Goal: Task Accomplishment & Management: Manage account settings

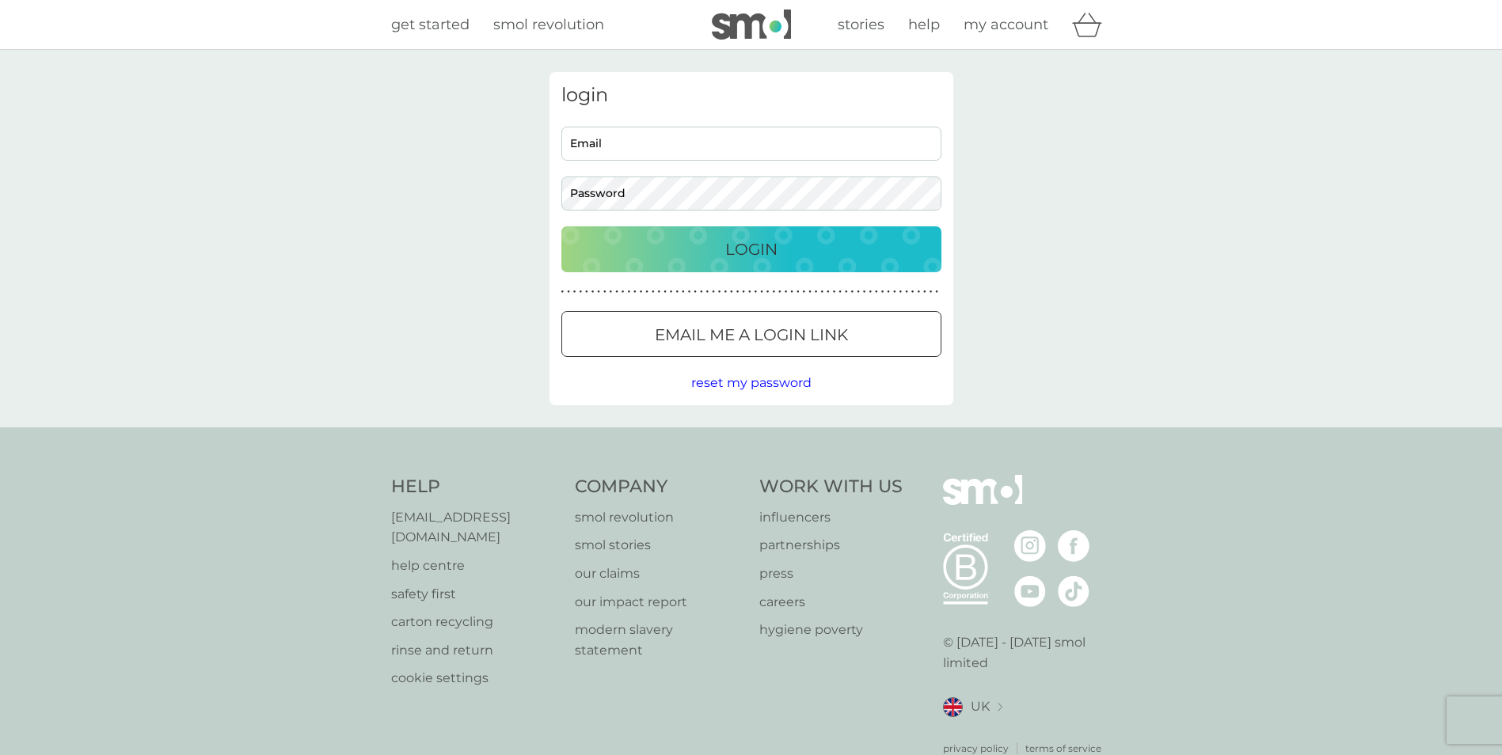
type input "[EMAIL_ADDRESS][DOMAIN_NAME]"
click at [731, 267] on button "Login" at bounding box center [751, 249] width 380 height 46
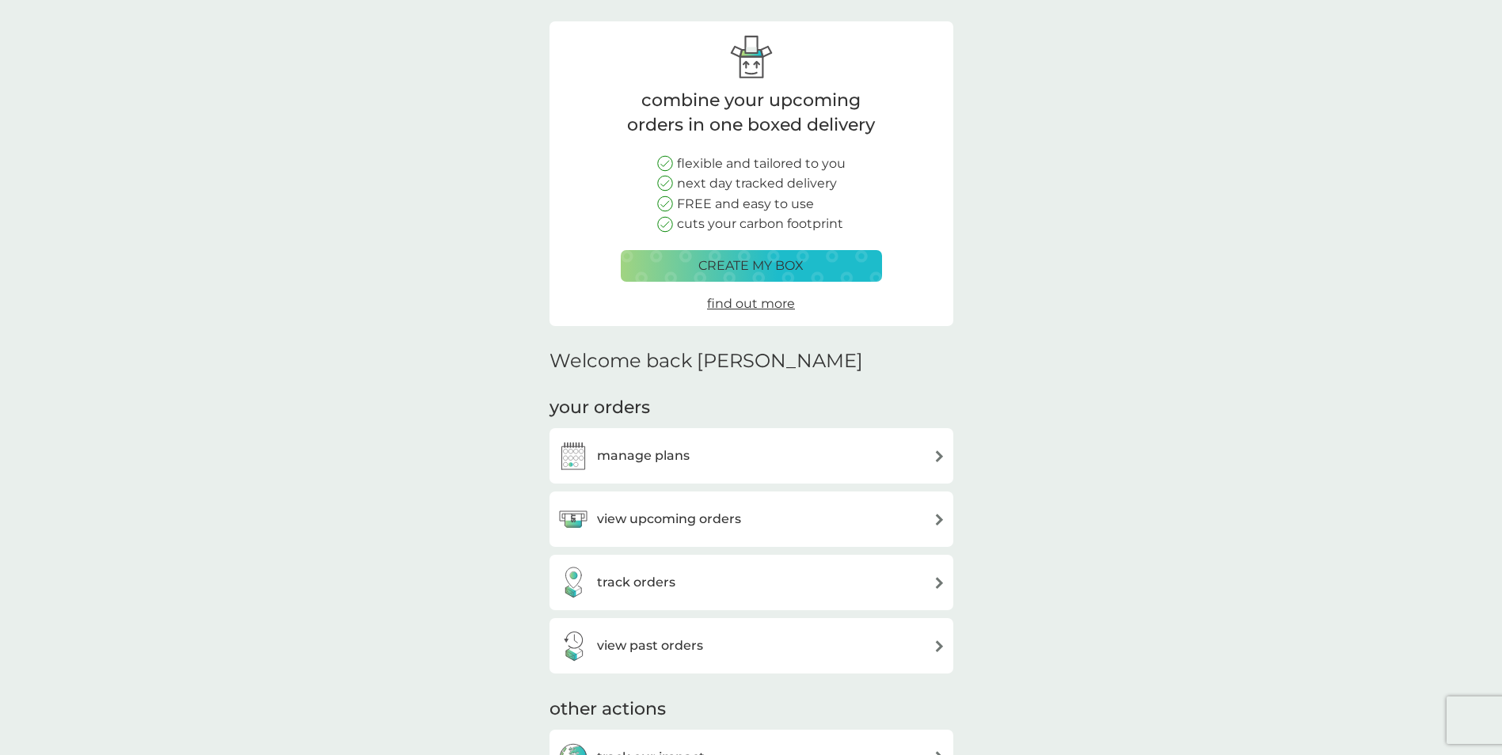
scroll to position [79, 0]
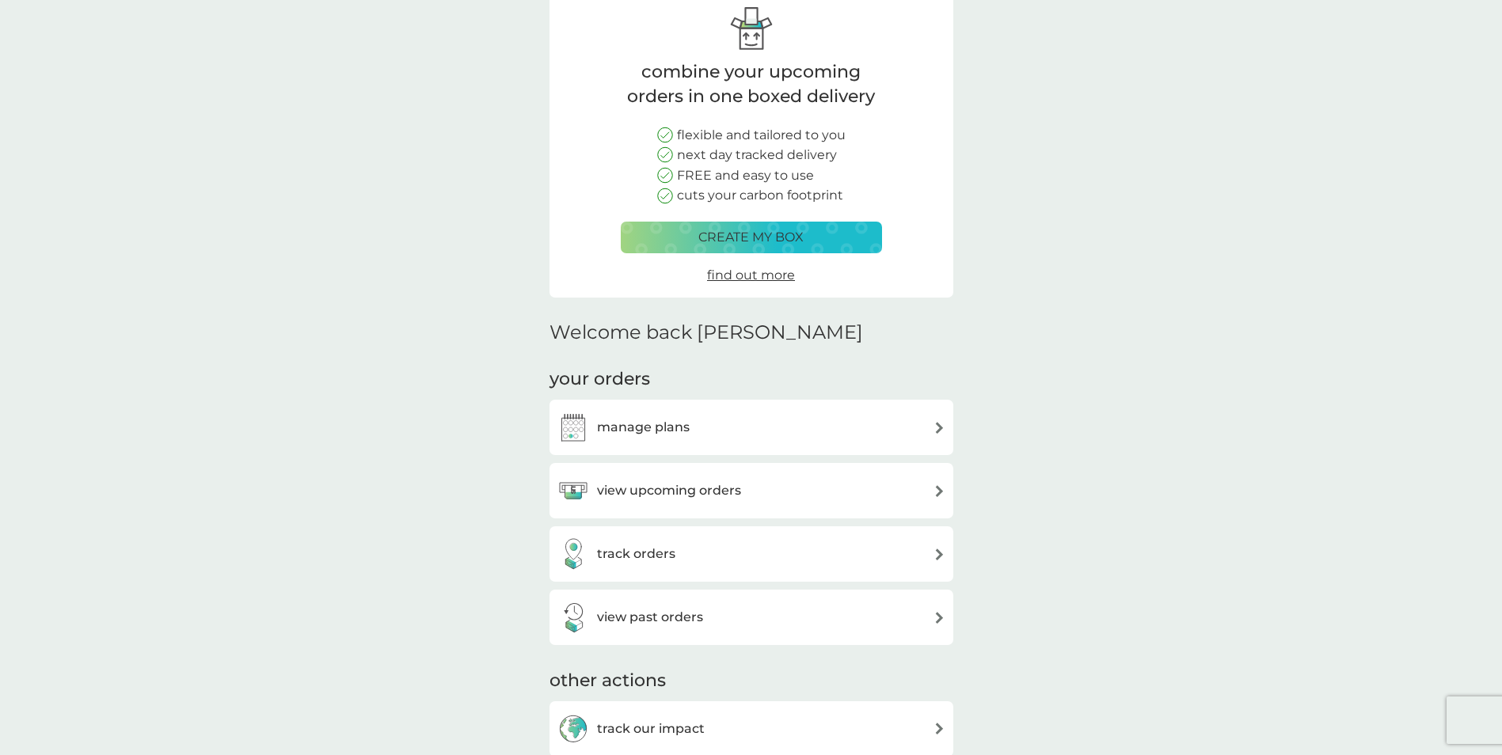
click at [655, 411] on div "manage plans" at bounding box center [751, 427] width 404 height 55
click at [660, 421] on h3 "manage plans" at bounding box center [643, 427] width 93 height 21
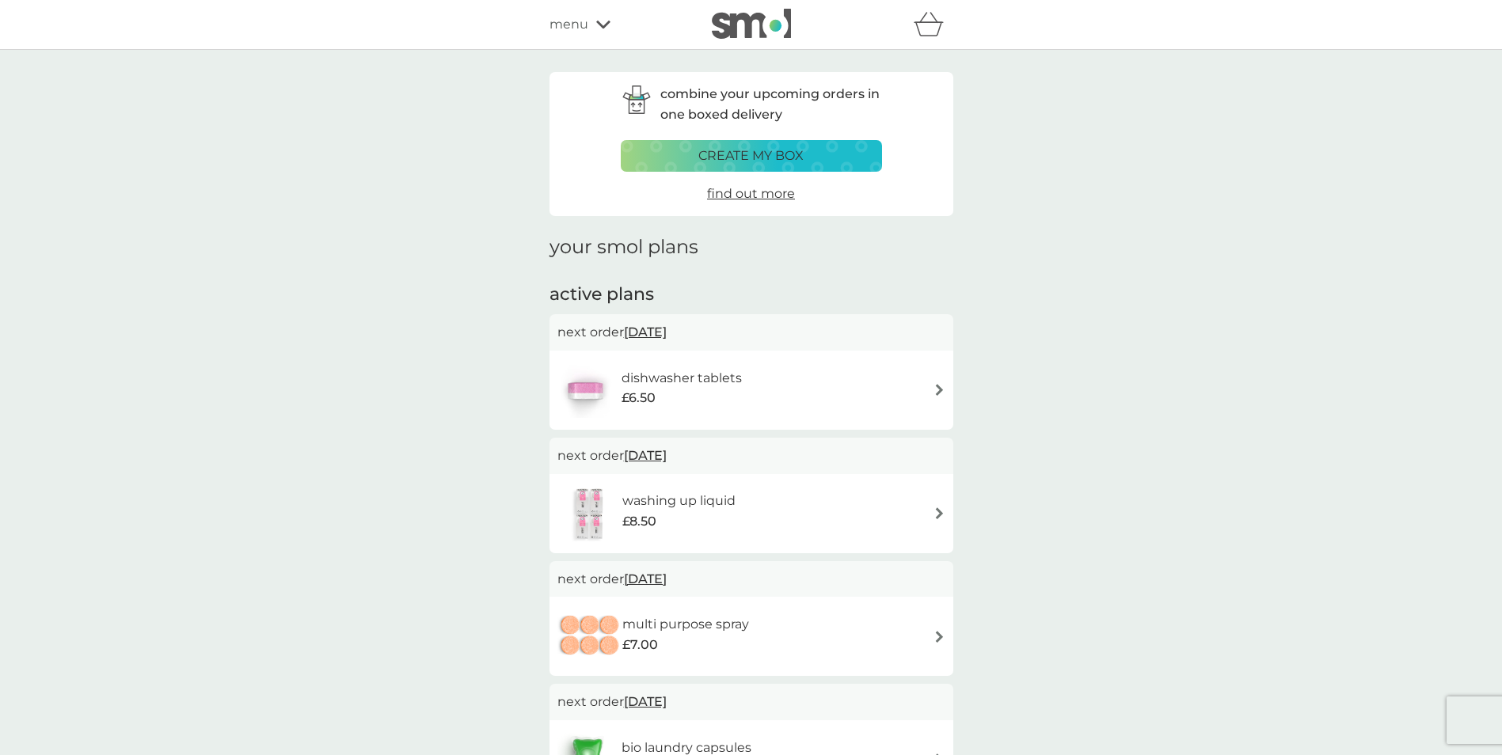
click at [657, 332] on span "[DATE]" at bounding box center [645, 332] width 43 height 31
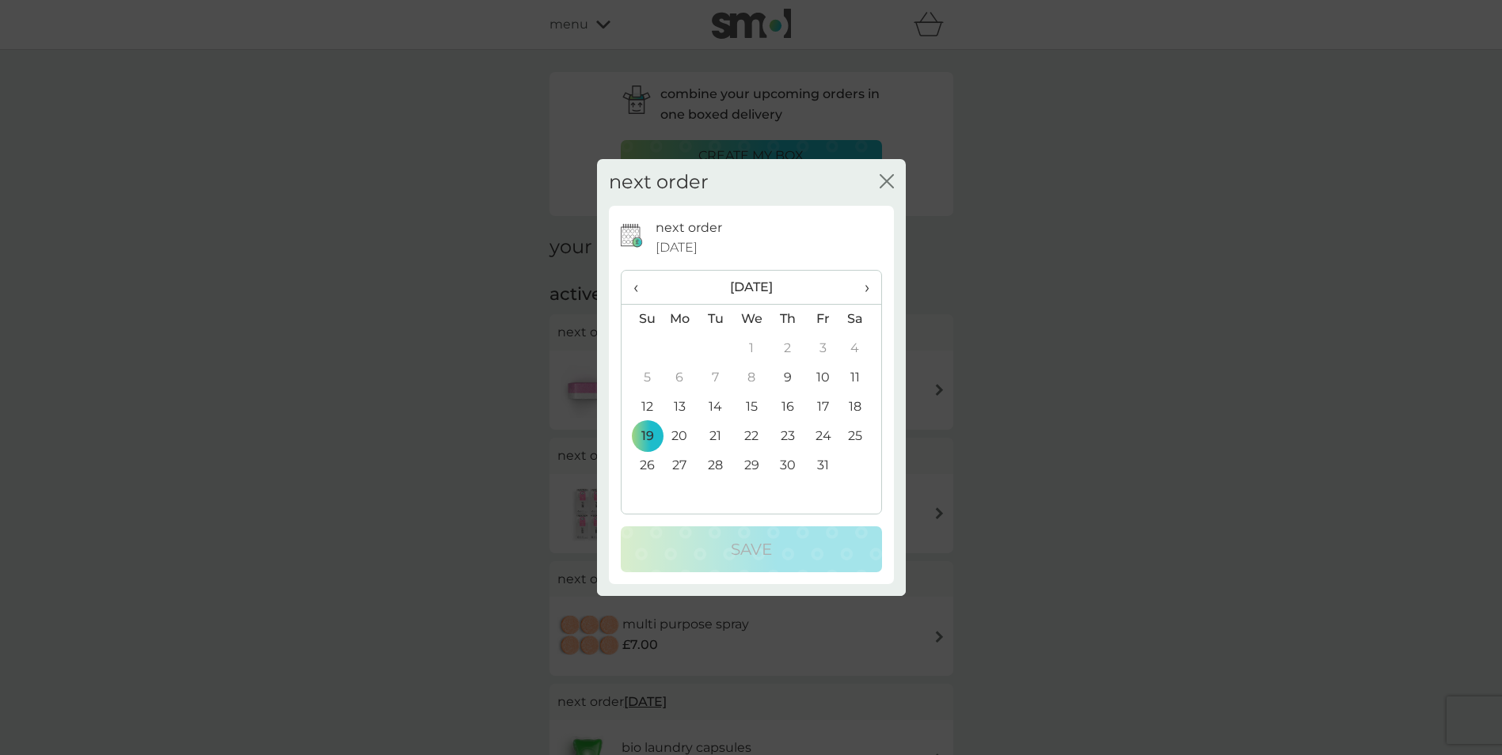
click at [865, 288] on span "›" at bounding box center [860, 287] width 16 height 33
click at [648, 405] on td "9" at bounding box center [641, 407] width 40 height 29
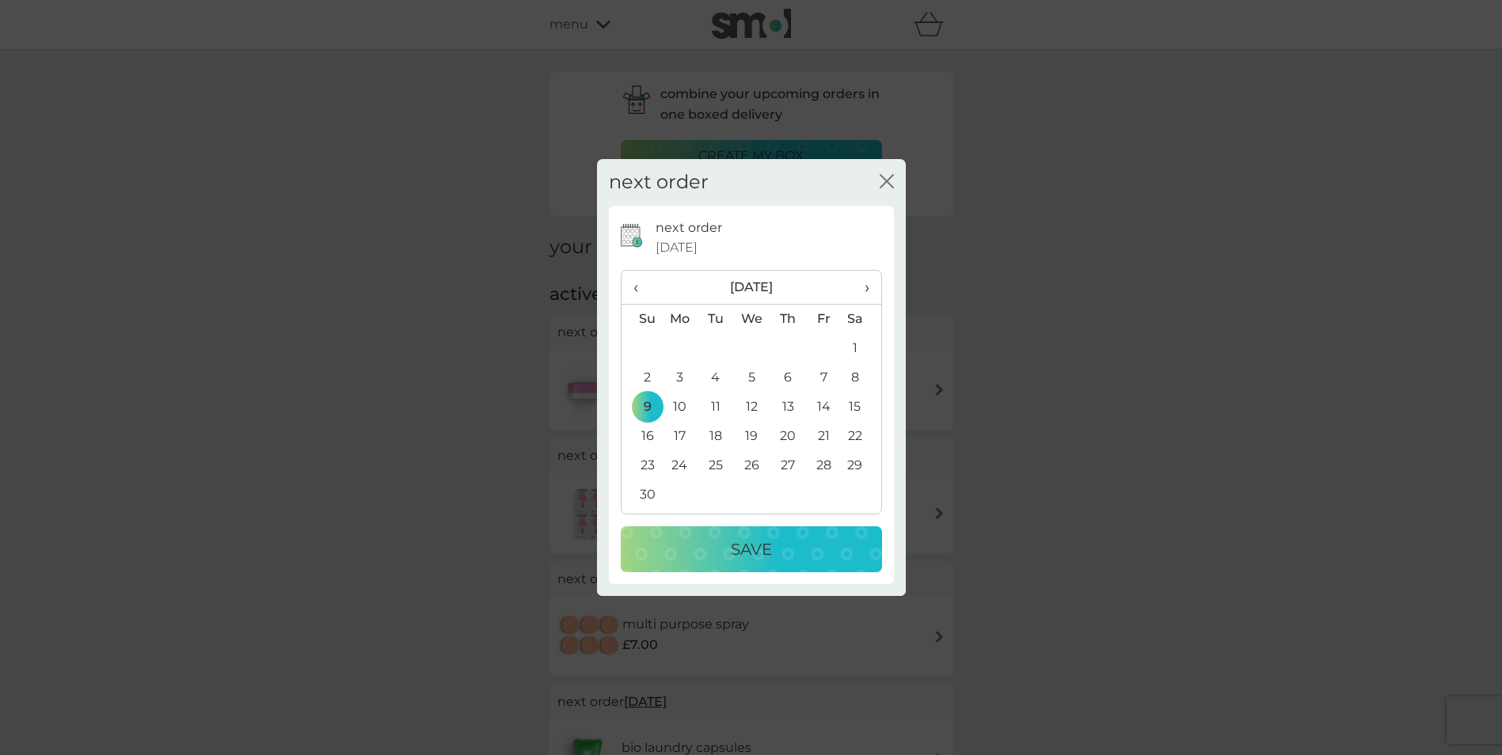
click at [710, 533] on button "Save" at bounding box center [751, 549] width 261 height 46
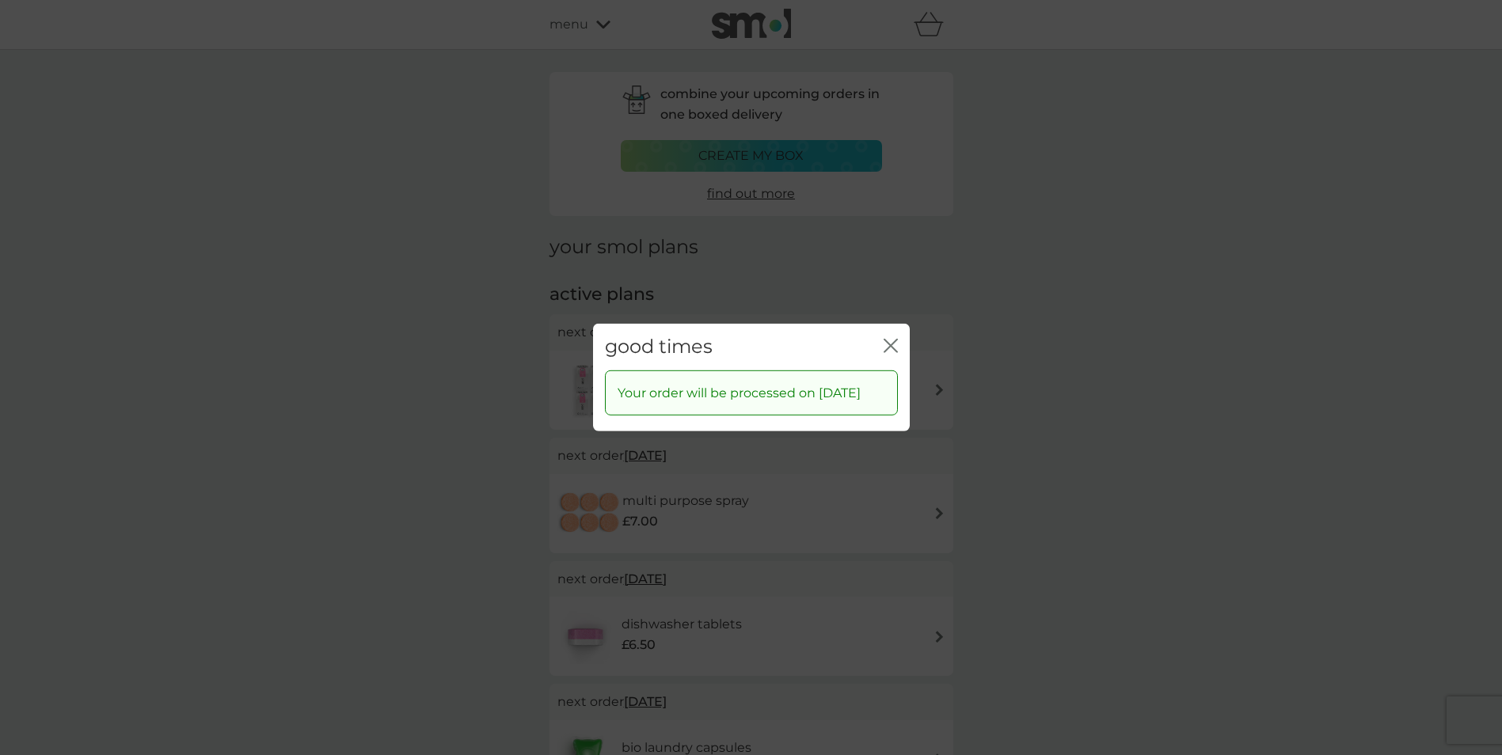
click at [890, 339] on icon "close" at bounding box center [890, 346] width 14 height 14
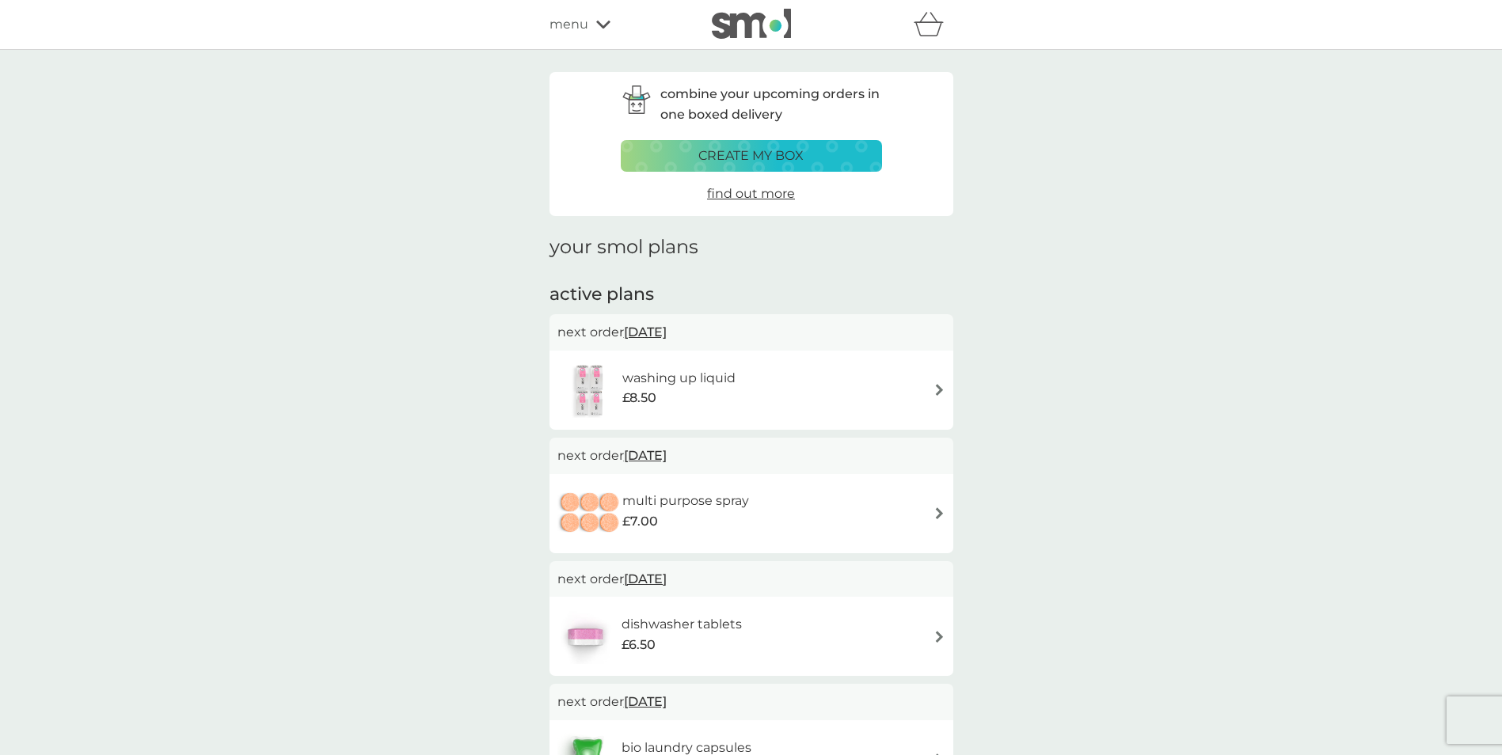
click at [593, 19] on div "menu" at bounding box center [616, 24] width 135 height 21
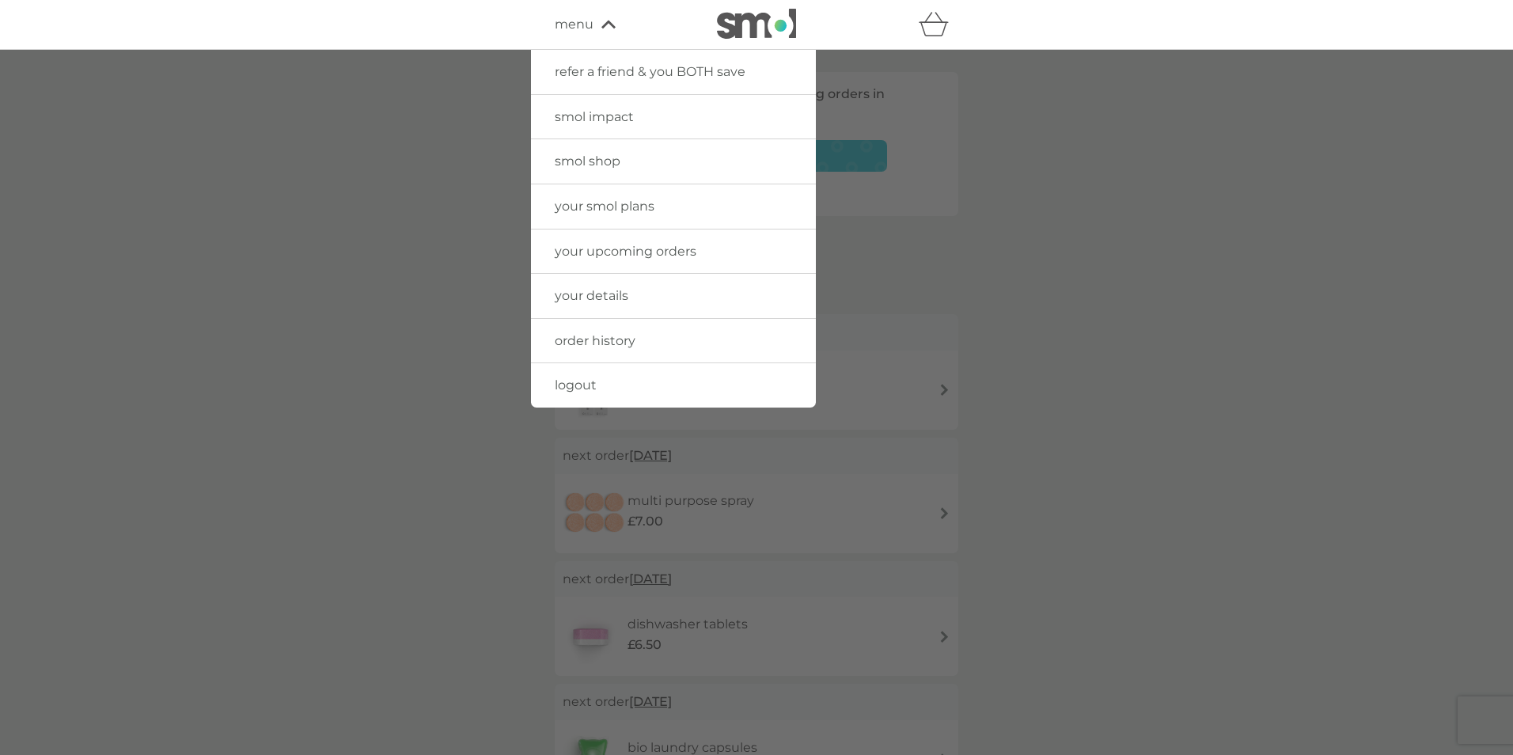
click at [596, 341] on span "order history" at bounding box center [595, 340] width 81 height 15
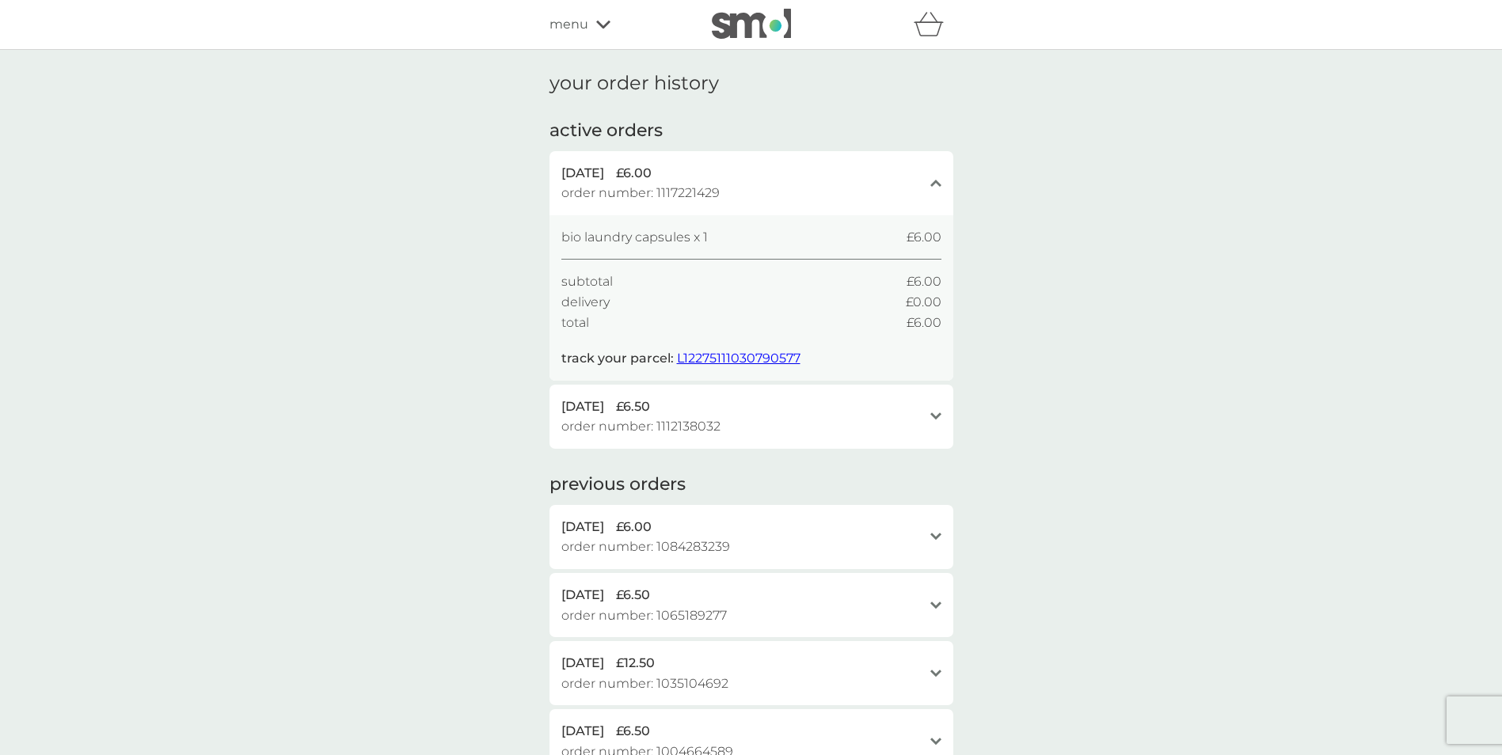
click at [704, 356] on span "L12275111030790577" at bounding box center [738, 358] width 123 height 15
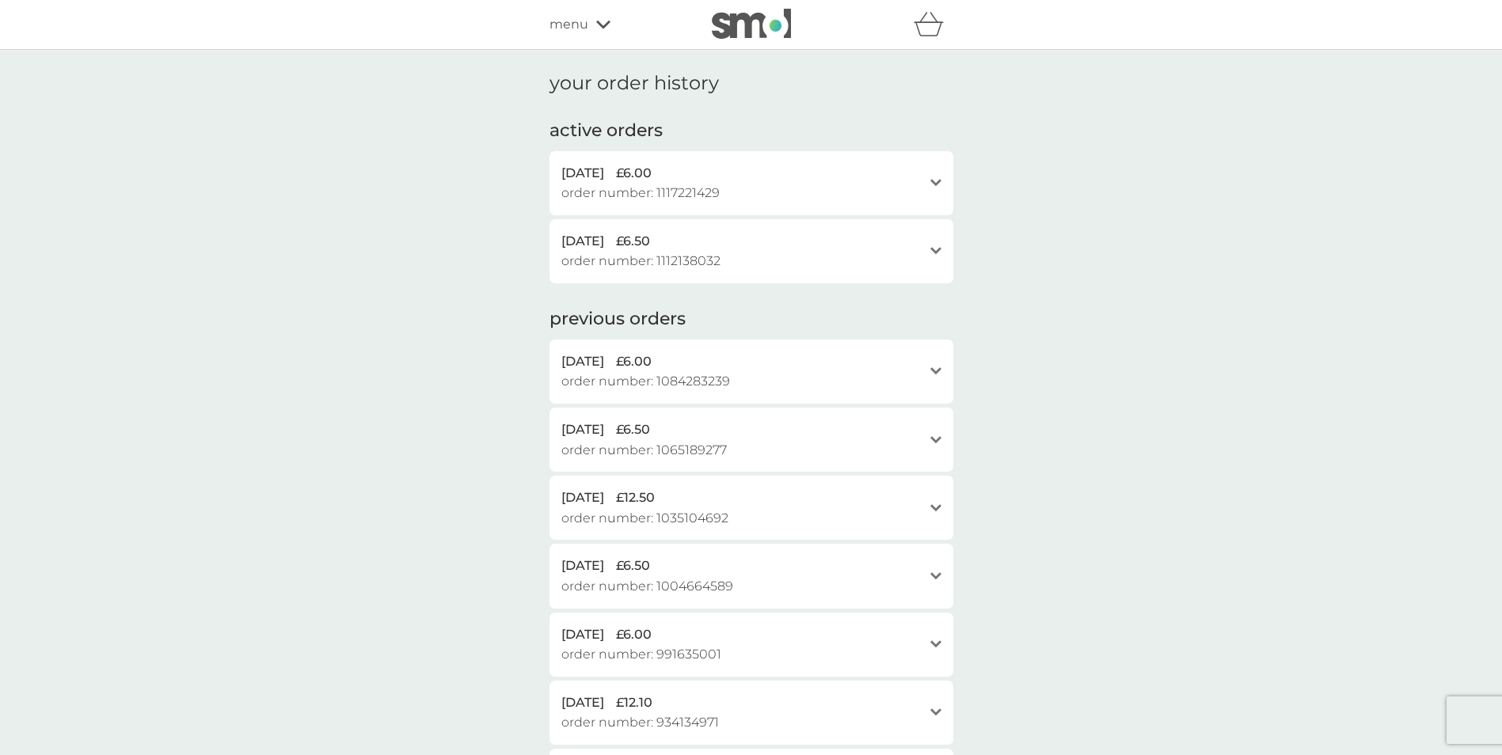
click at [591, 19] on div "menu" at bounding box center [616, 24] width 135 height 21
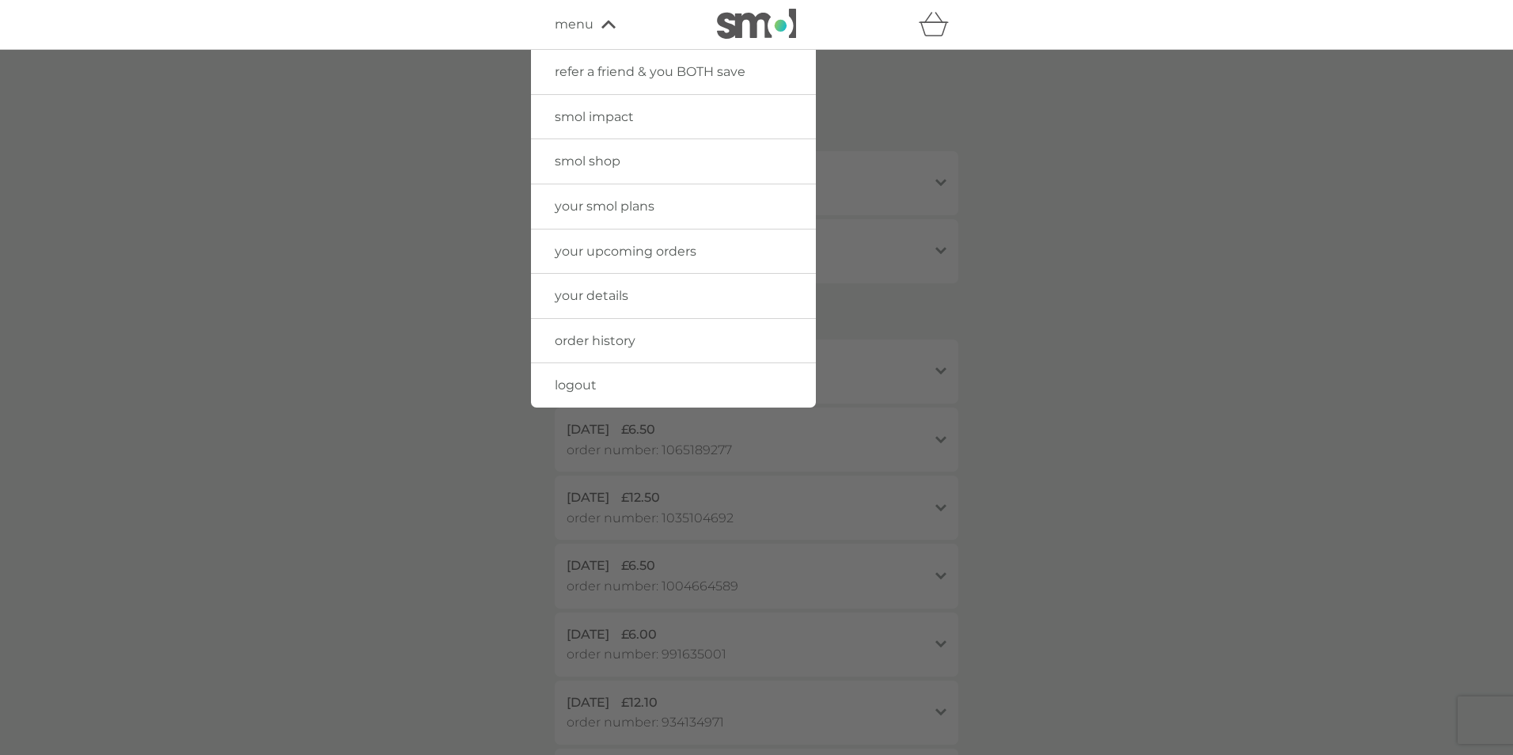
click at [576, 31] on span "menu" at bounding box center [574, 24] width 39 height 21
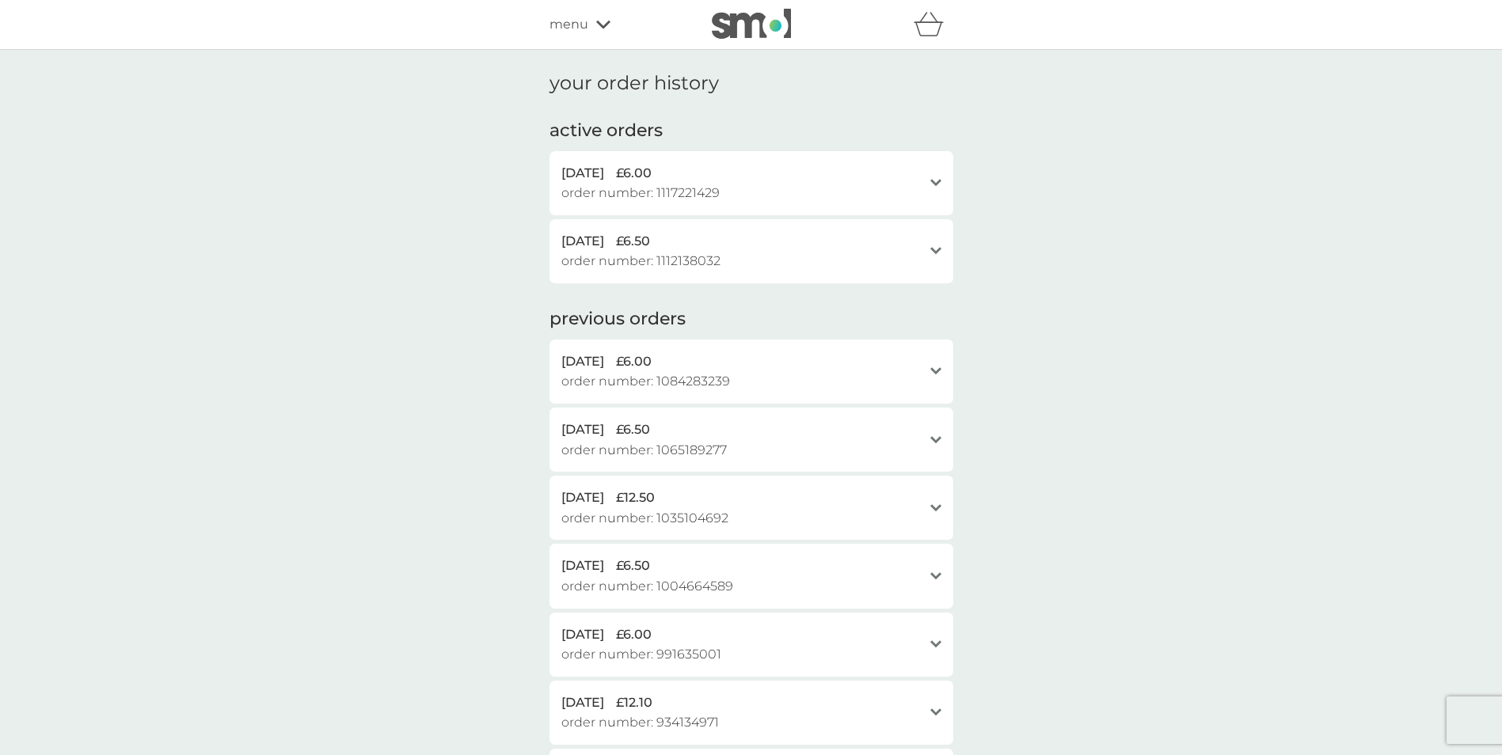
click at [746, 38] on img at bounding box center [751, 24] width 79 height 30
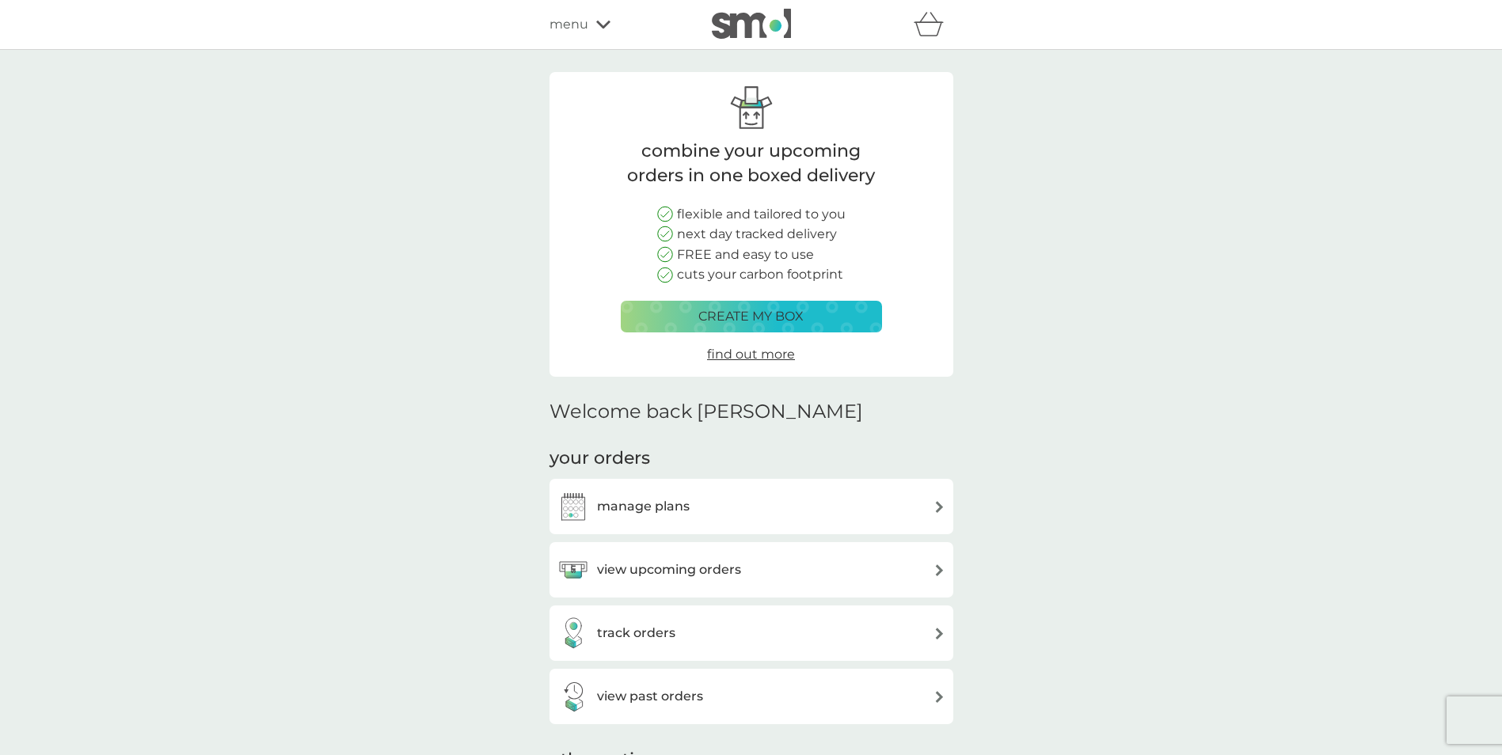
click at [754, 24] on img at bounding box center [751, 24] width 79 height 30
click at [575, 31] on span "menu" at bounding box center [568, 24] width 39 height 21
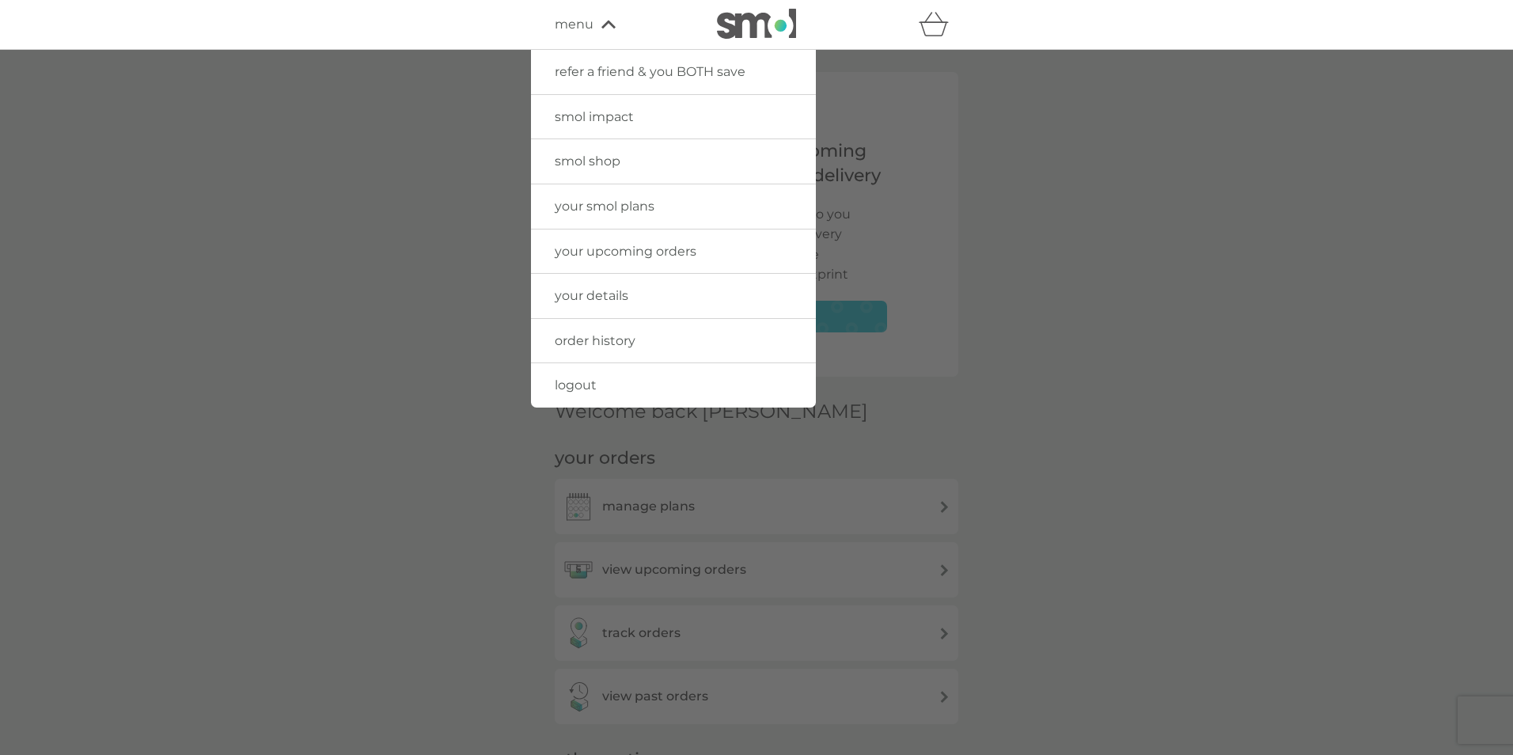
click at [594, 296] on span "your details" at bounding box center [592, 295] width 74 height 15
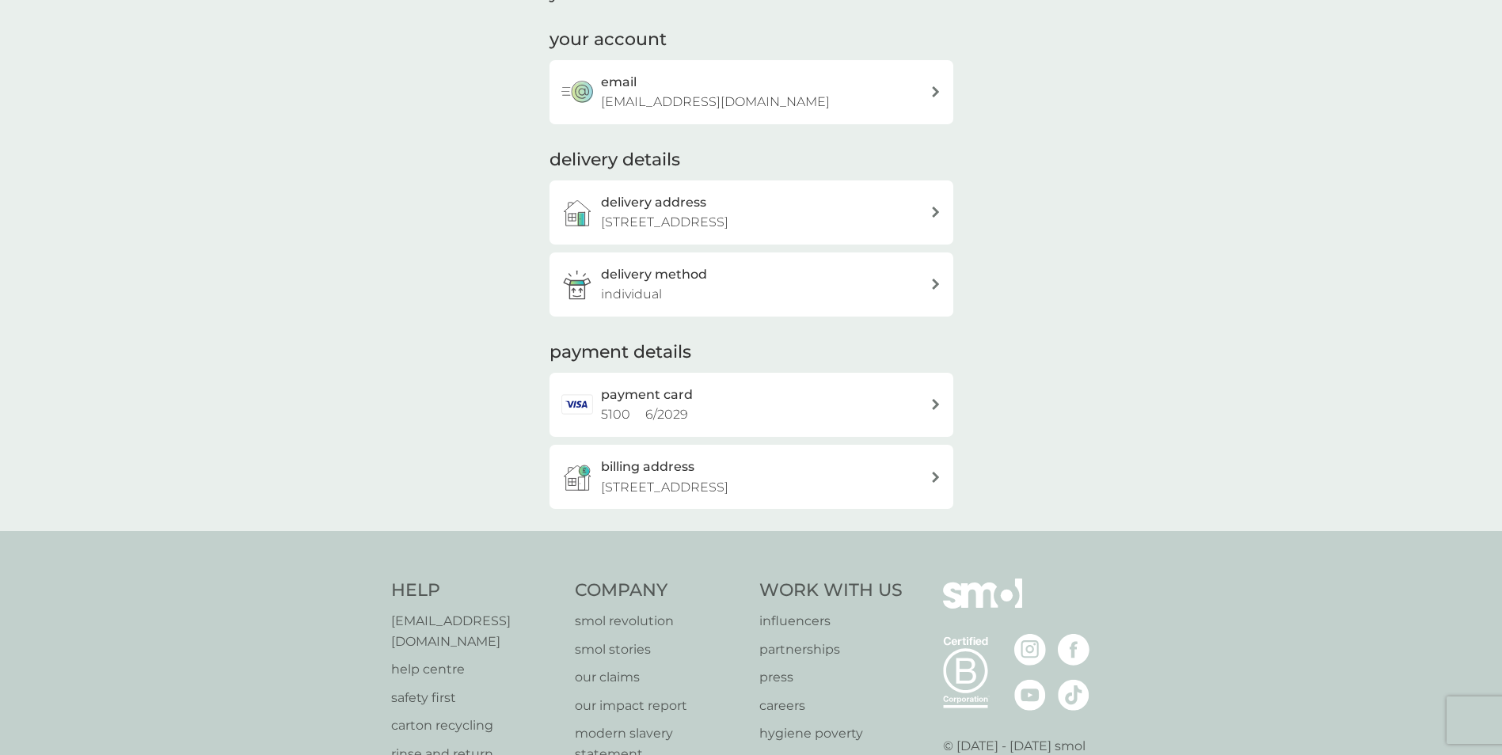
scroll to position [223, 0]
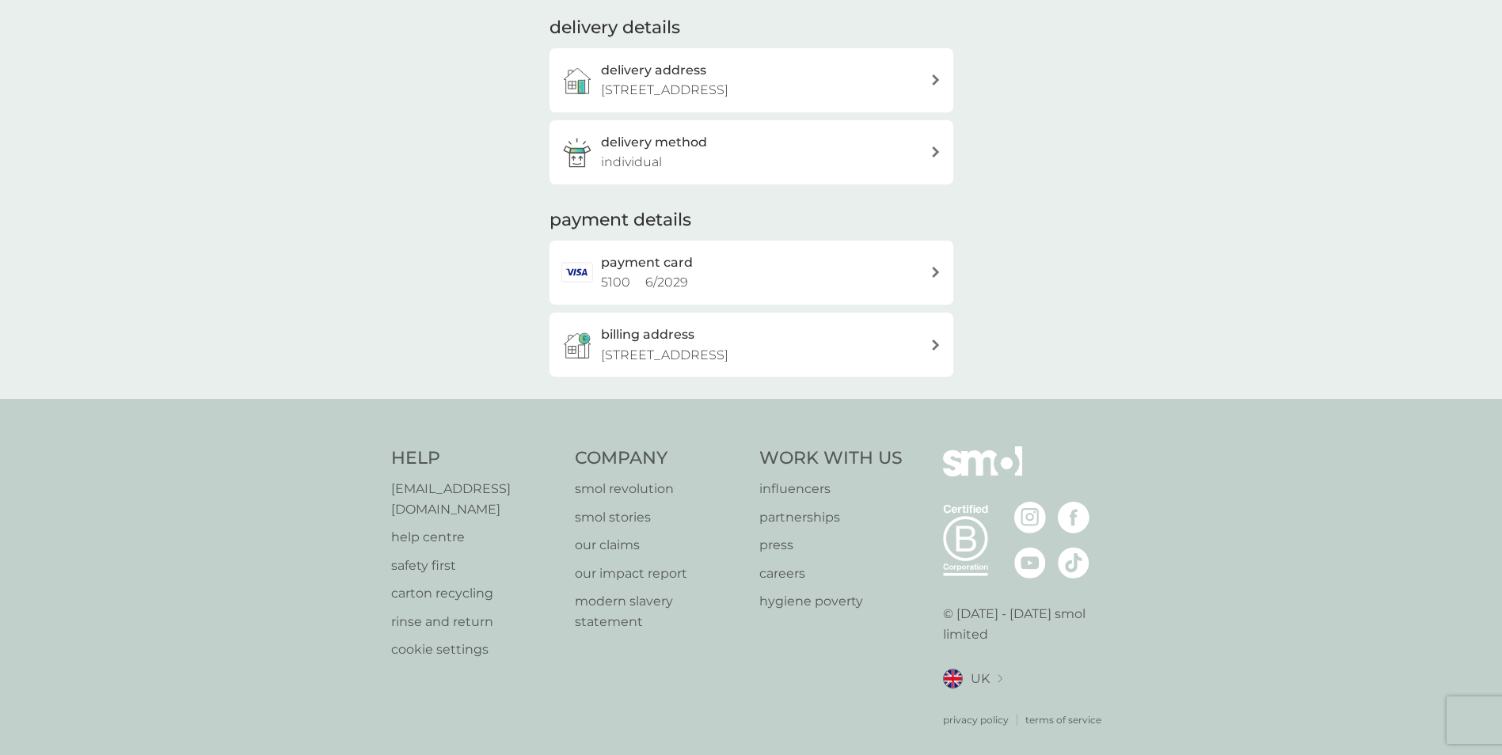
click at [454, 527] on p "help centre" at bounding box center [475, 537] width 169 height 21
